Goal: Task Accomplishment & Management: Manage account settings

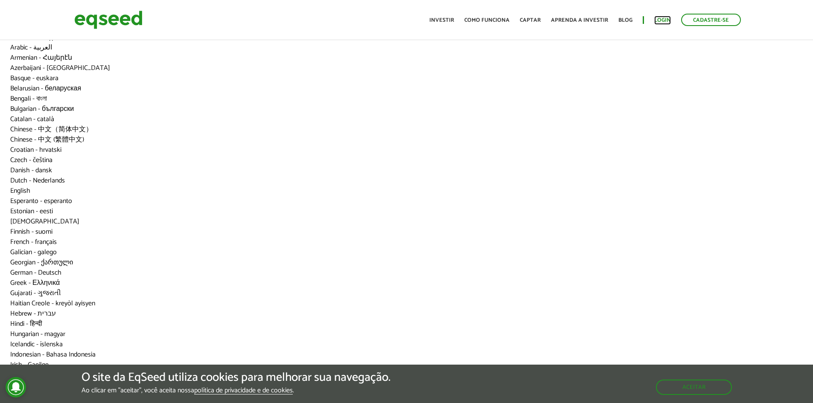
click at [665, 21] on link "Login" at bounding box center [662, 20] width 17 height 6
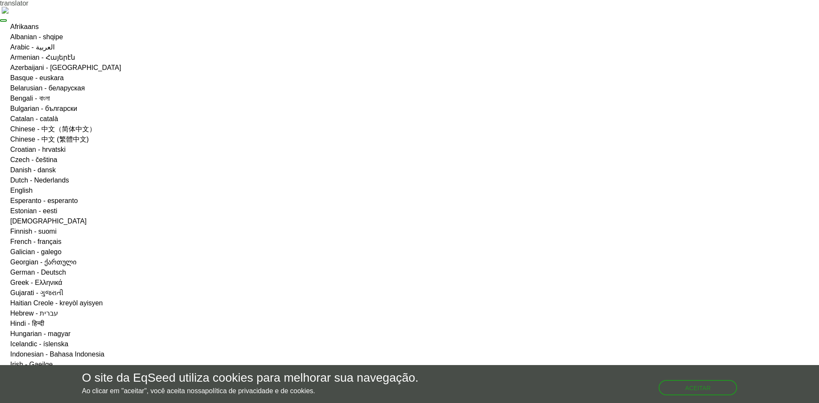
type input "**********"
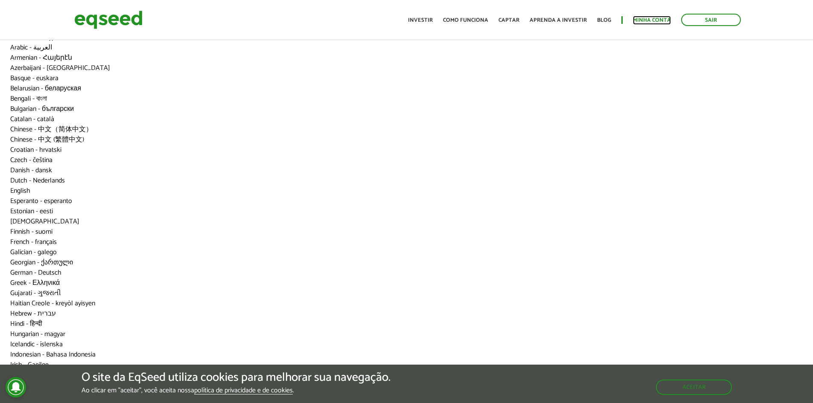
click at [651, 21] on link "Minha conta" at bounding box center [652, 20] width 38 height 6
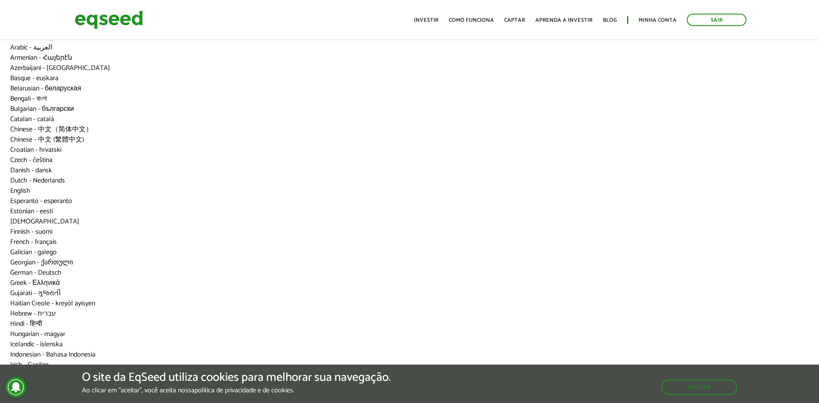
drag, startPoint x: 63, startPoint y: 136, endPoint x: 65, endPoint y: 131, distance: 5.0
